Goal: Find specific page/section: Find specific page/section

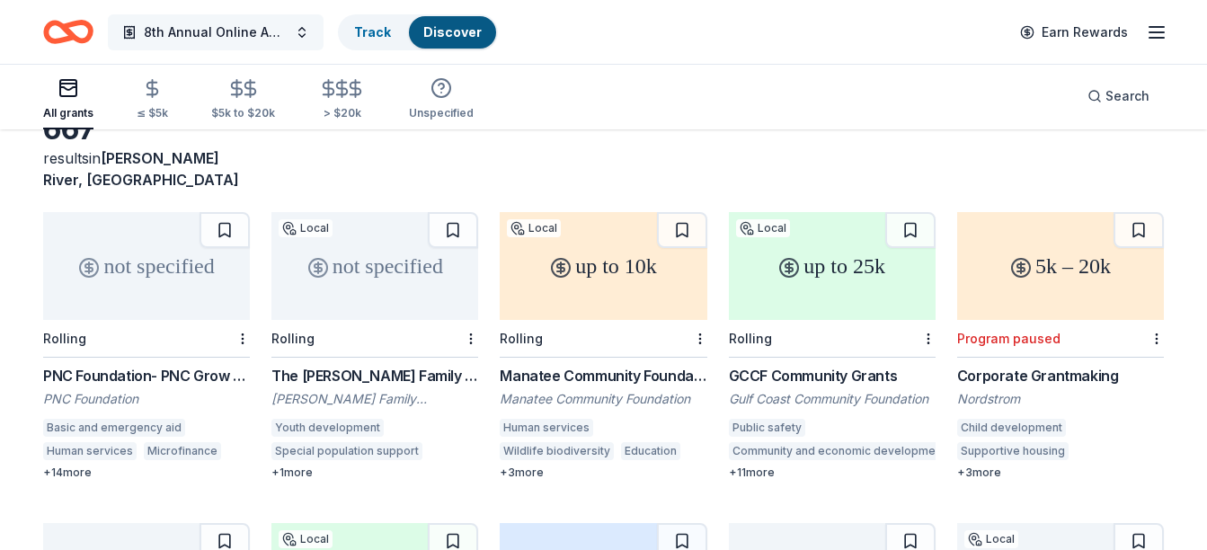
scroll to position [110, 0]
click at [70, 33] on icon "Home" at bounding box center [77, 31] width 28 height 18
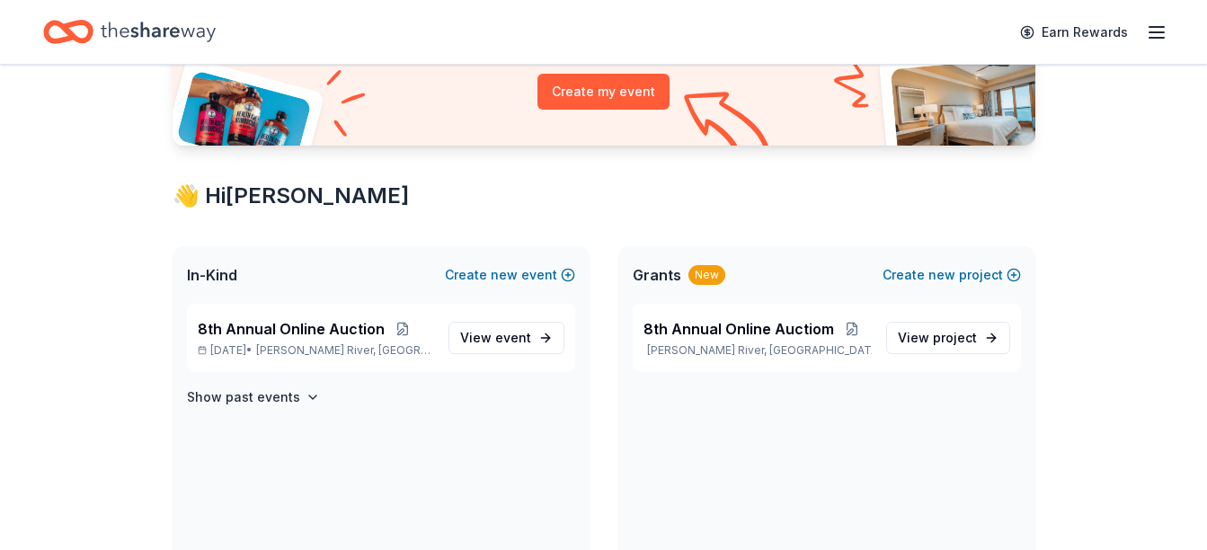
scroll to position [262, 0]
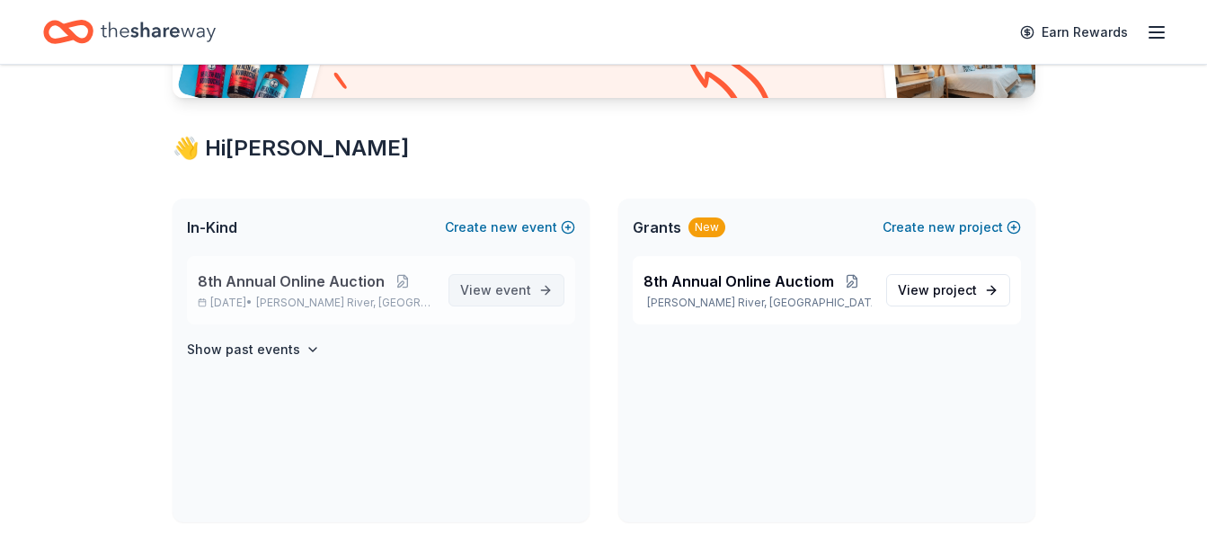
click at [514, 289] on span "event" at bounding box center [513, 289] width 36 height 15
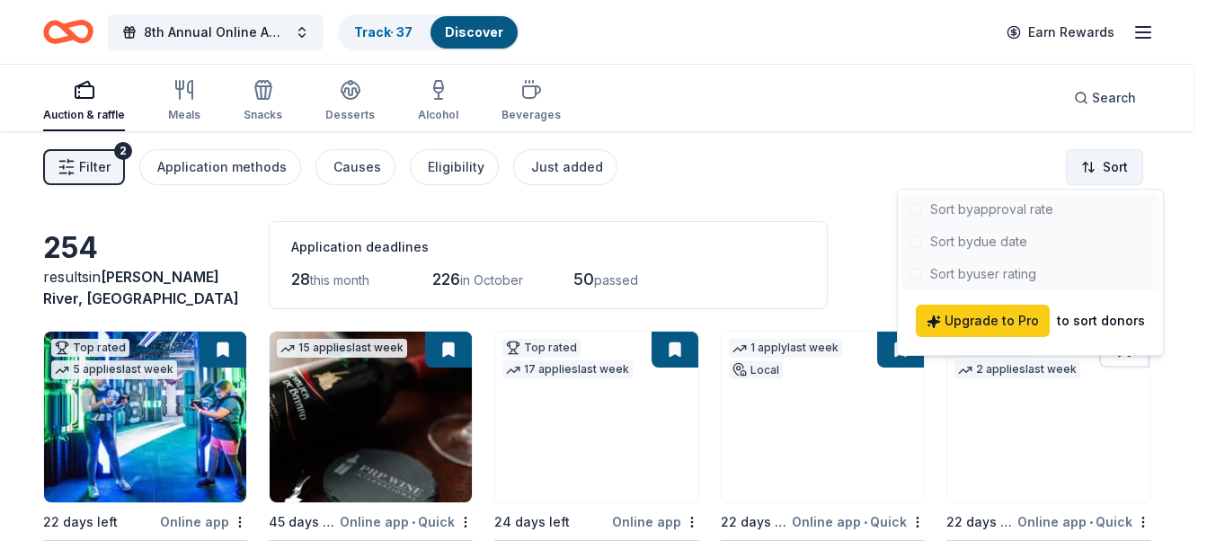
click at [1103, 171] on html "8th Annual Online Auction Track · 37 Discover Earn Rewards Auction & raffle Mea…" at bounding box center [603, 275] width 1207 height 550
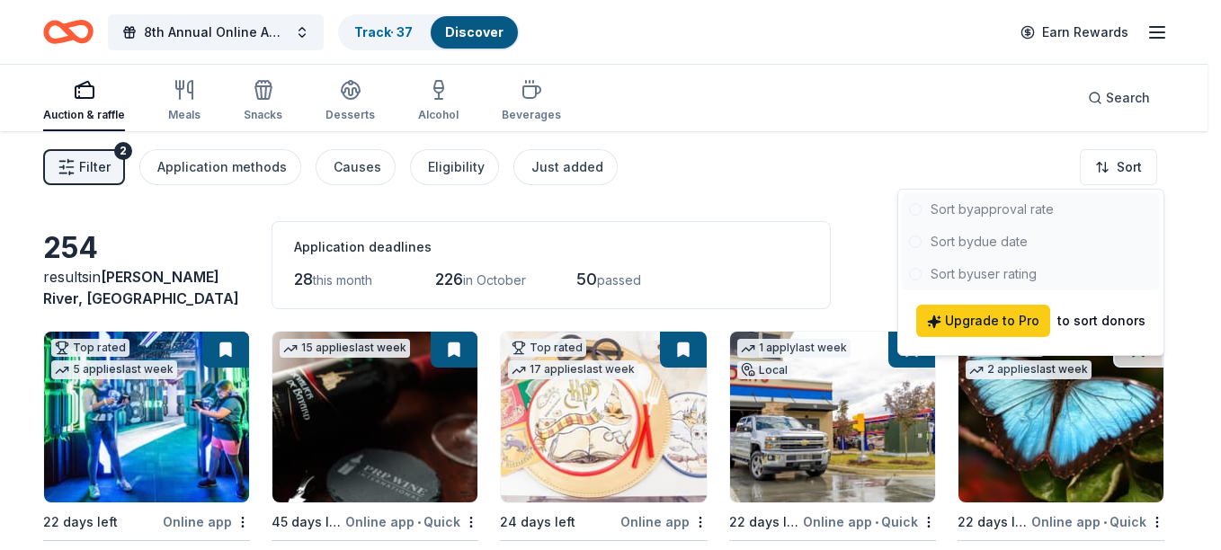
click at [995, 243] on div at bounding box center [1031, 241] width 258 height 97
click at [968, 251] on div at bounding box center [1031, 241] width 258 height 97
click at [850, 196] on html "8th Annual Online Auction Track · 37 Discover Earn Rewards Auction & raffle Mea…" at bounding box center [610, 275] width 1221 height 550
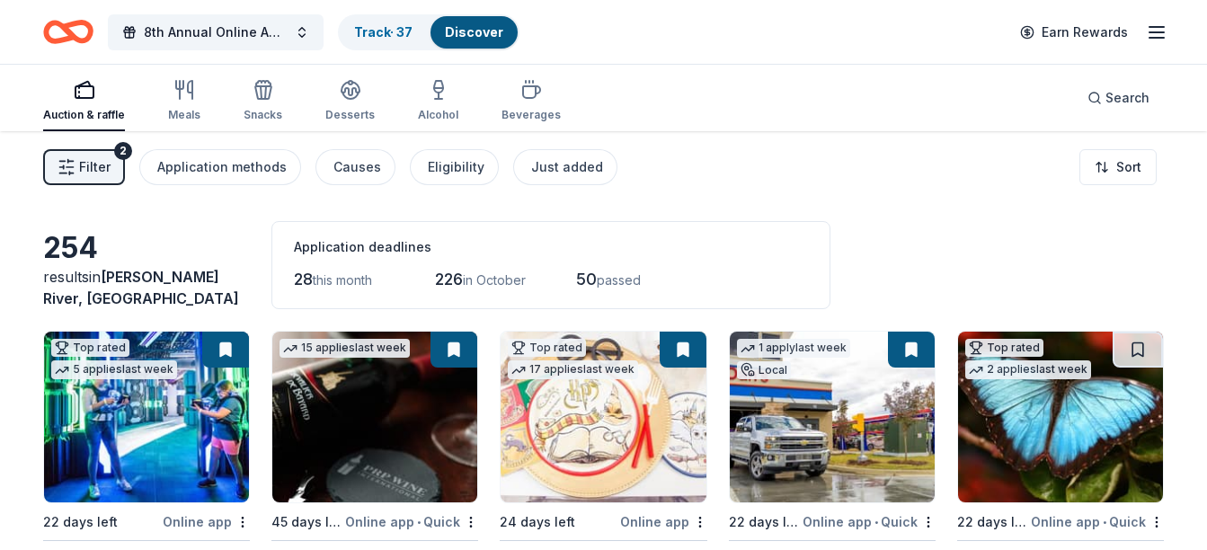
drag, startPoint x: 1200, startPoint y: 31, endPoint x: 1208, endPoint y: 44, distance: 15.0
click at [1206, 44] on html "8th Annual Online Auction Track · 37 Discover Earn Rewards Auction & raffle Mea…" at bounding box center [603, 275] width 1207 height 550
click at [190, 90] on icon "button" at bounding box center [184, 90] width 22 height 22
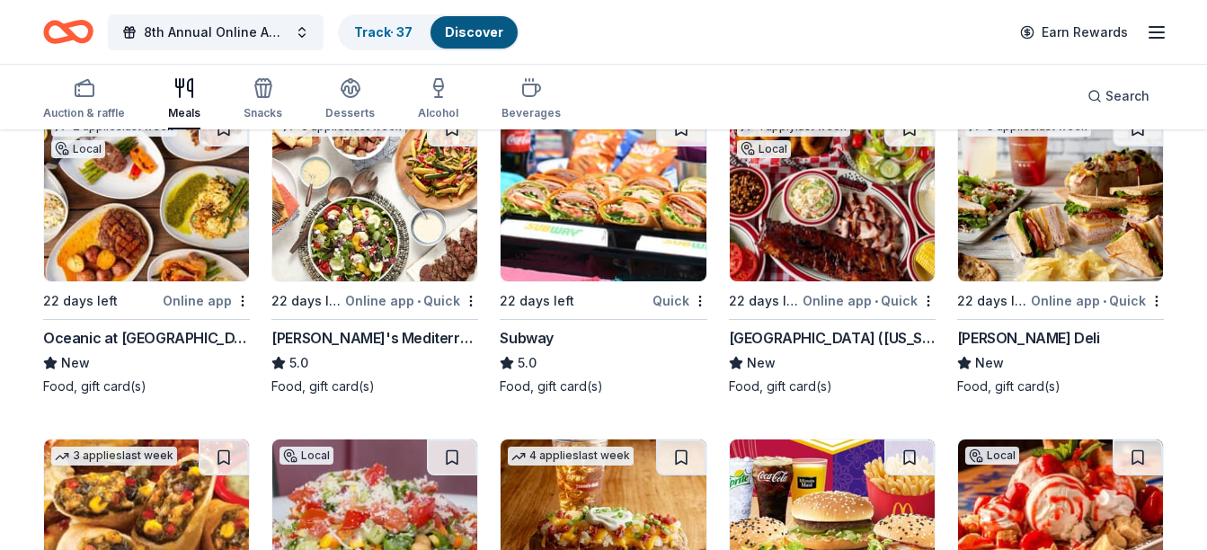
scroll to position [1610, 0]
